Goal: Information Seeking & Learning: Check status

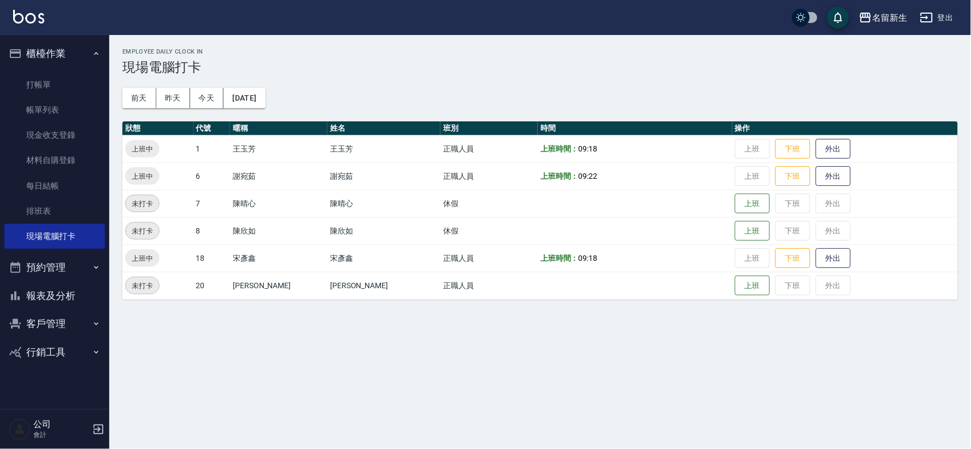
click at [68, 297] on button "報表及分析" at bounding box center [54, 295] width 101 height 28
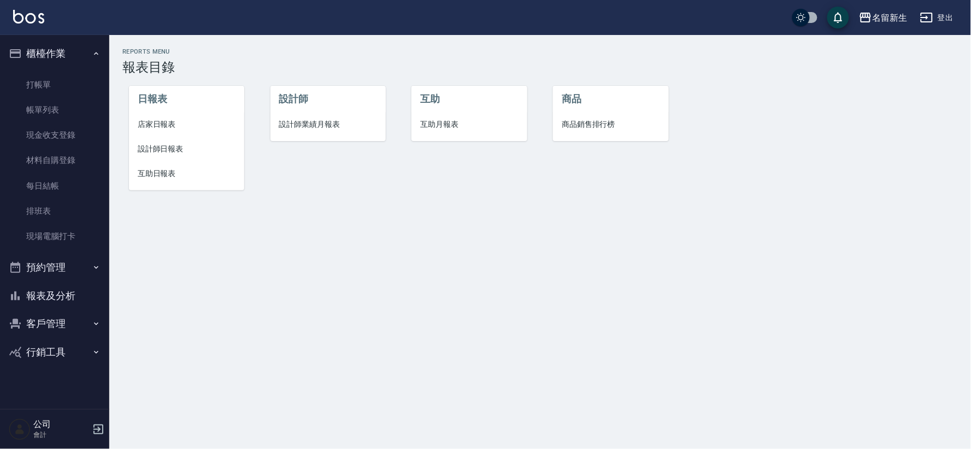
click at [164, 126] on span "店家日報表" at bounding box center [187, 124] width 98 height 11
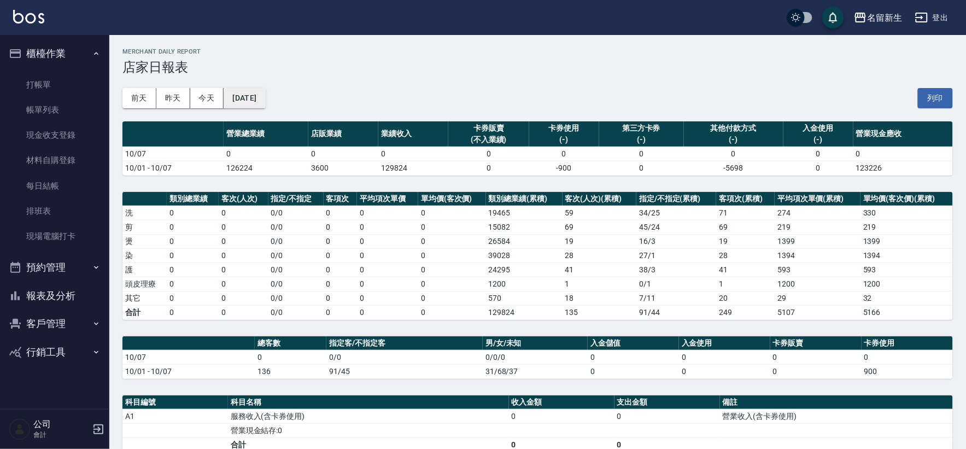
click at [231, 96] on button "[DATE]" at bounding box center [245, 98] width 42 height 20
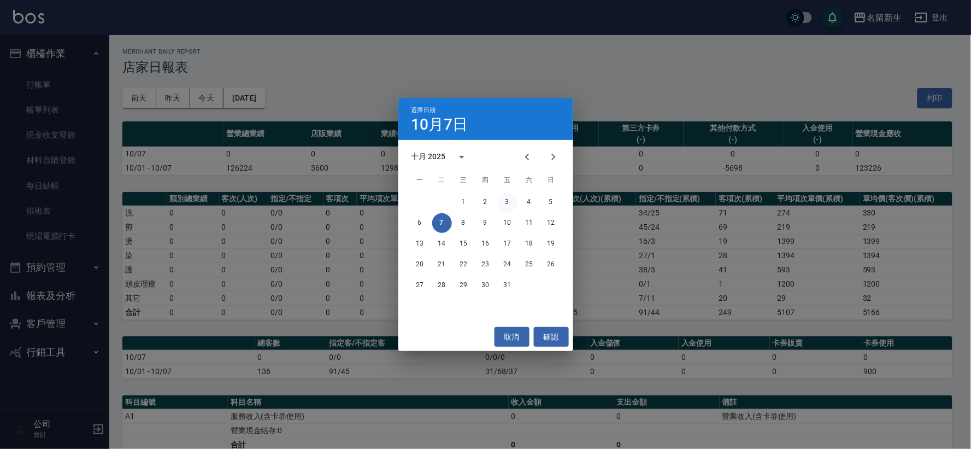
click at [503, 201] on button "3" at bounding box center [508, 202] width 20 height 20
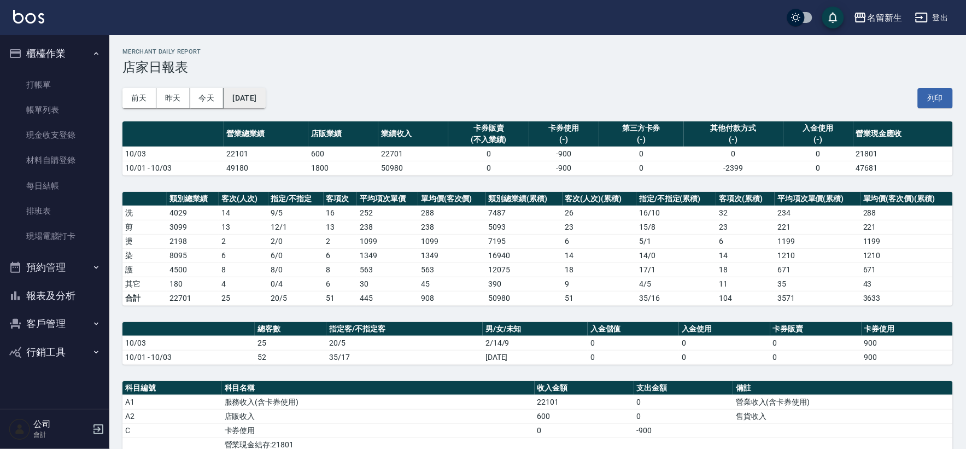
click at [265, 95] on button "[DATE]" at bounding box center [245, 98] width 42 height 20
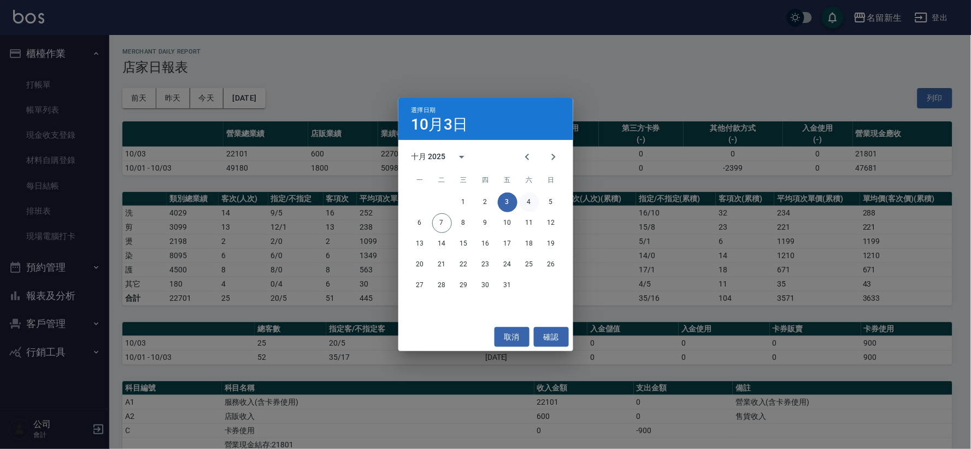
click at [530, 206] on button "4" at bounding box center [530, 202] width 20 height 20
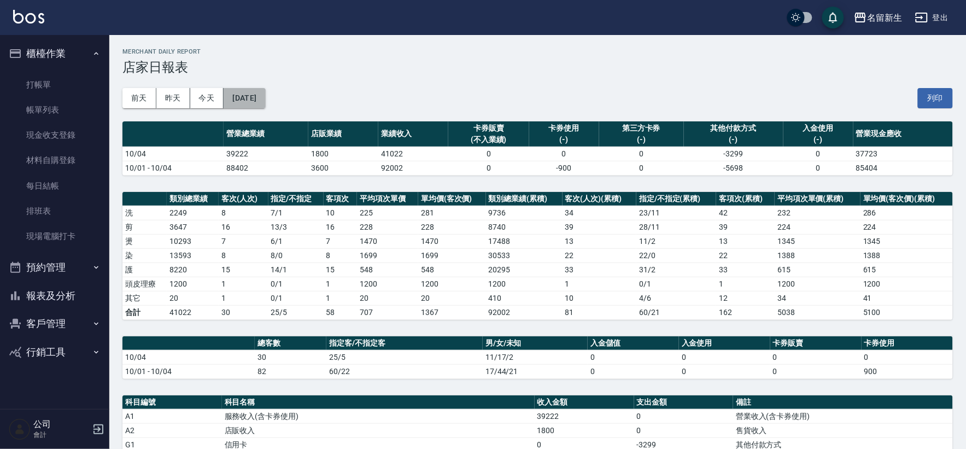
click at [253, 96] on button "[DATE]" at bounding box center [245, 98] width 42 height 20
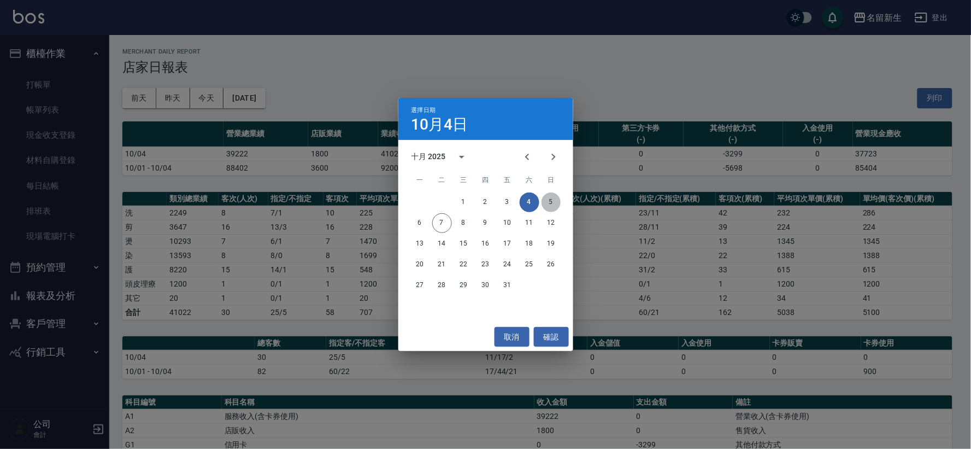
click at [554, 203] on button "5" at bounding box center [552, 202] width 20 height 20
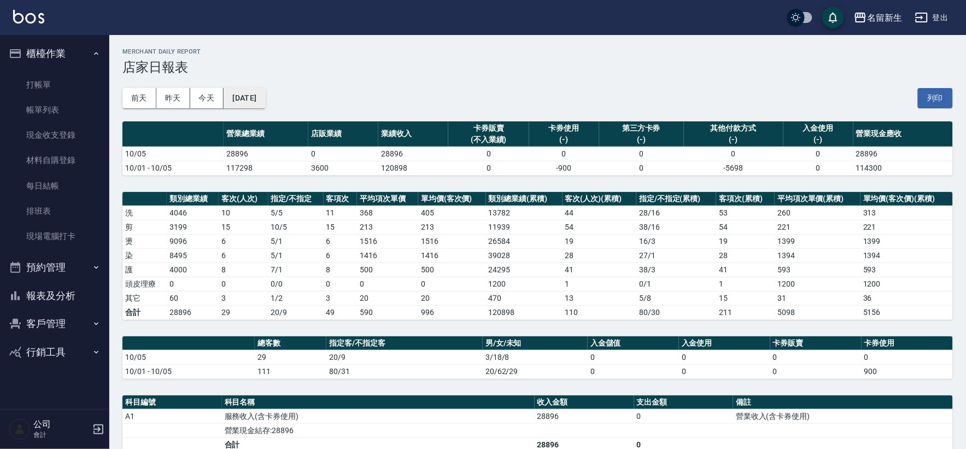
click at [265, 94] on button "[DATE]" at bounding box center [245, 98] width 42 height 20
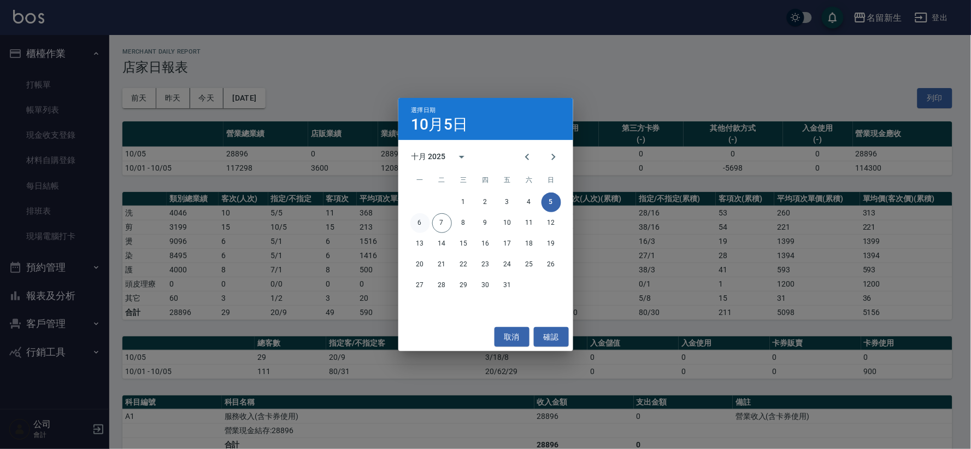
click at [416, 223] on button "6" at bounding box center [420, 223] width 20 height 20
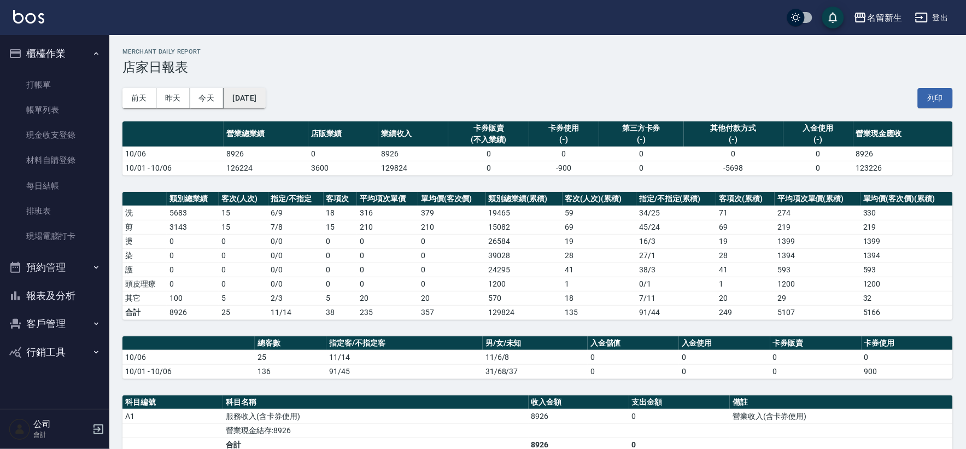
click at [255, 95] on button "[DATE]" at bounding box center [245, 98] width 42 height 20
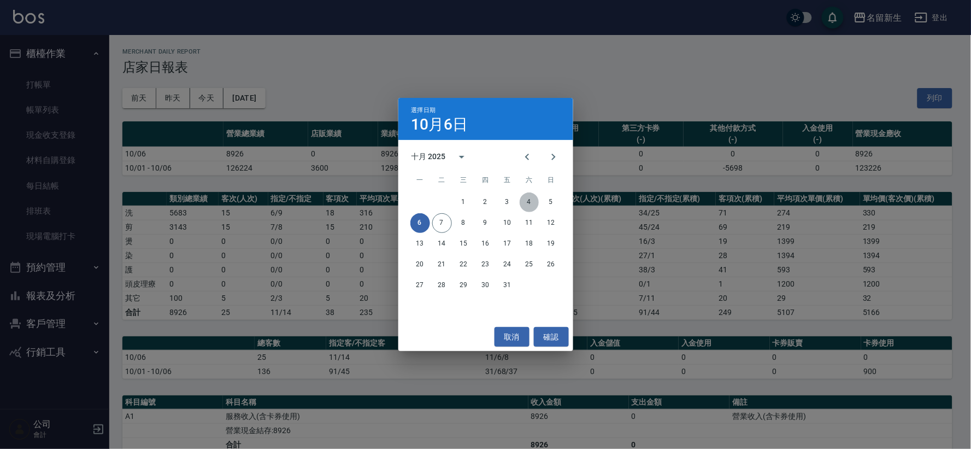
click at [534, 196] on button "4" at bounding box center [530, 202] width 20 height 20
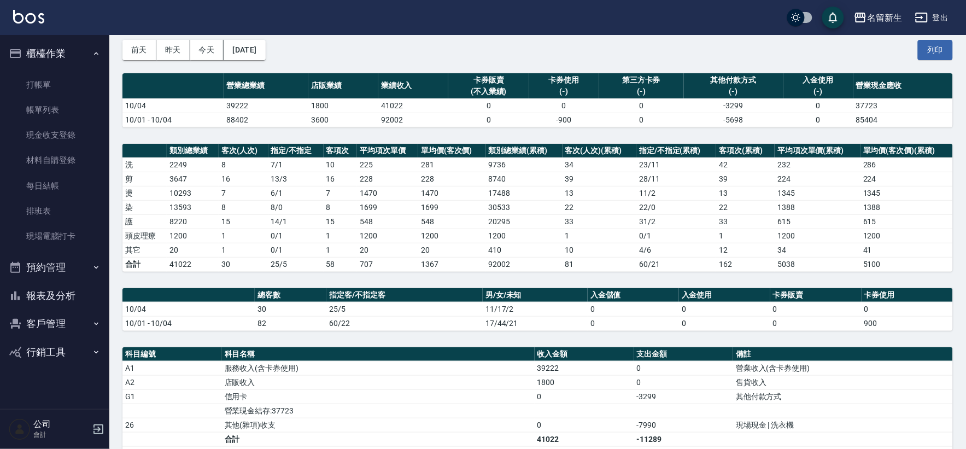
scroll to position [121, 0]
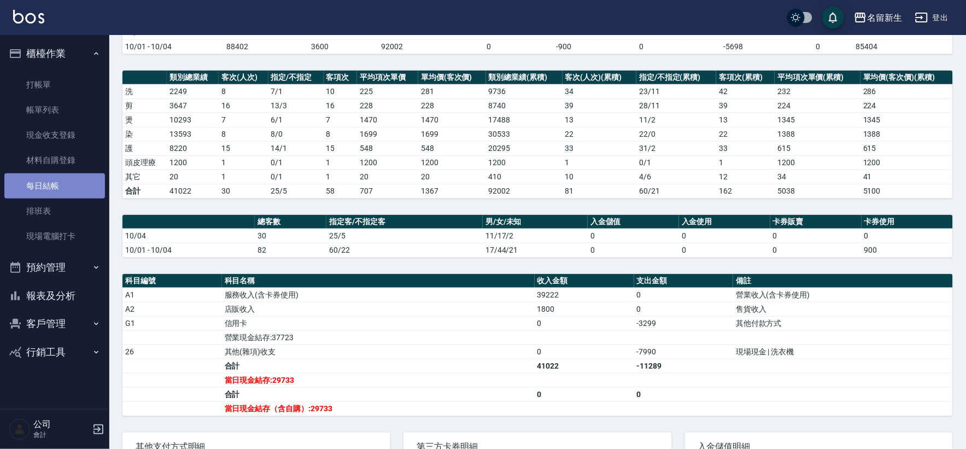
click at [50, 182] on link "每日結帳" at bounding box center [54, 185] width 101 height 25
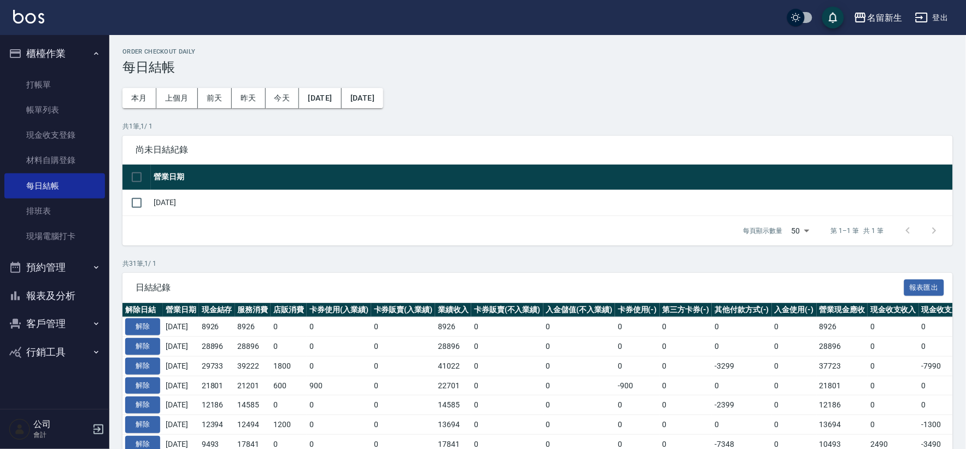
scroll to position [61, 0]
